Goal: Task Accomplishment & Management: Complete application form

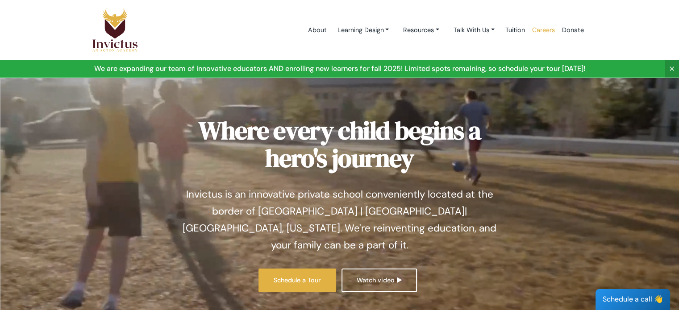
click at [549, 32] on link "Careers" at bounding box center [544, 30] width 30 height 38
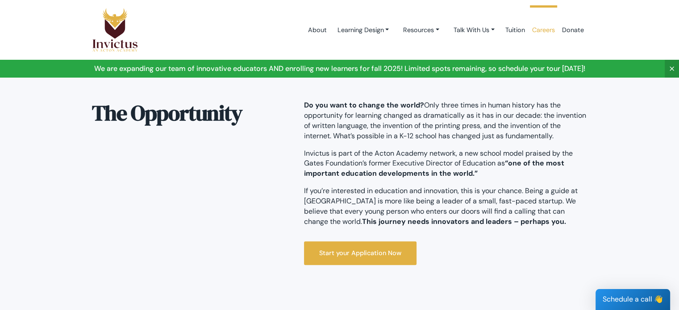
scroll to position [192, 0]
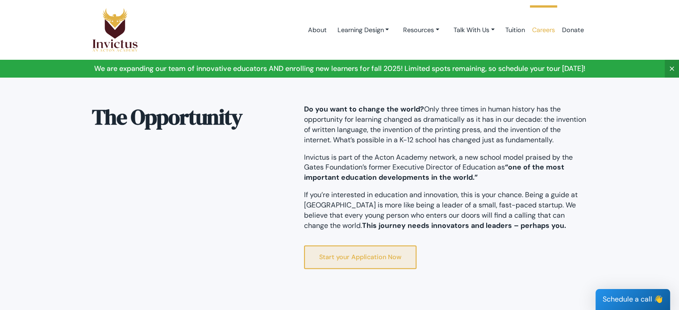
click at [377, 262] on link "Start your Application Now" at bounding box center [360, 258] width 113 height 24
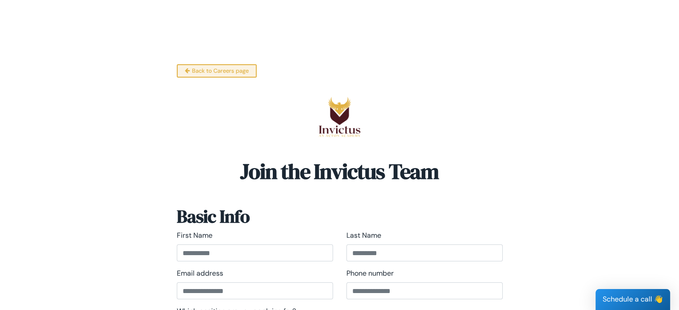
click at [208, 67] on link "Back to Careers page" at bounding box center [217, 70] width 80 height 13
